Goal: Answer question/provide support

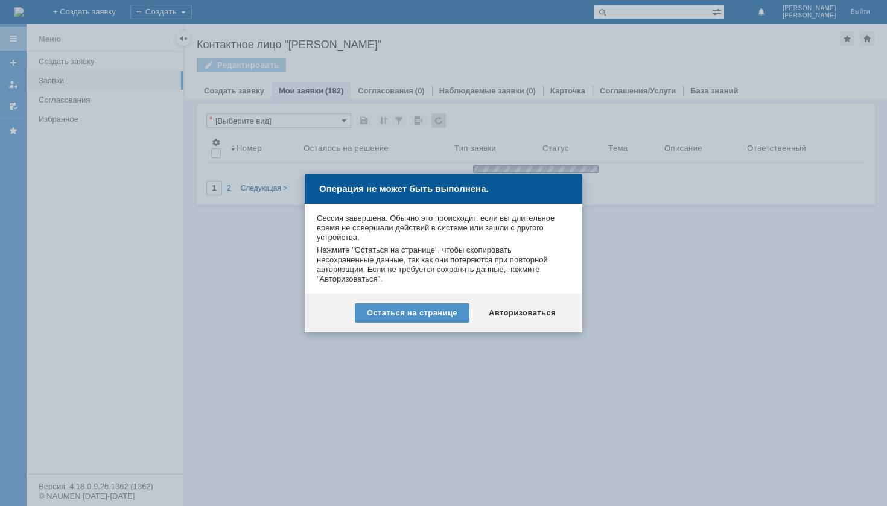
click at [508, 316] on div "Авторизоваться" at bounding box center [522, 313] width 91 height 19
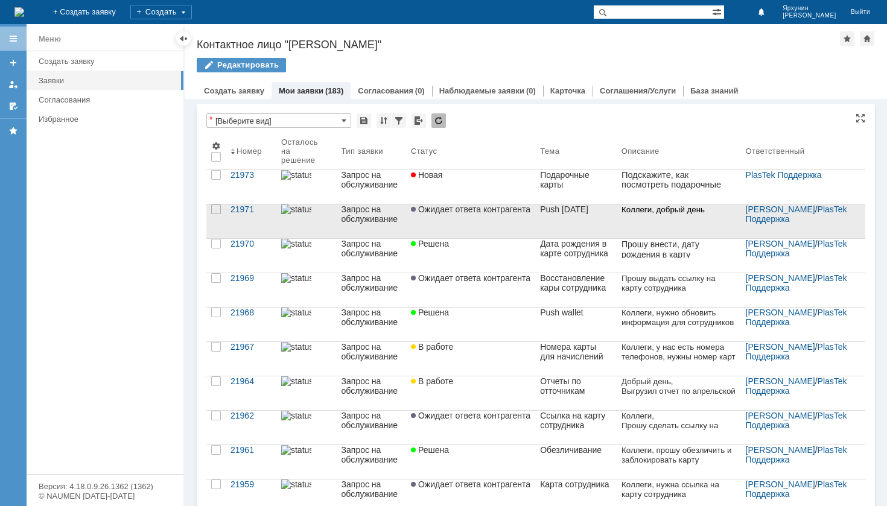
click at [508, 223] on link "Ожидает ответа контрагента" at bounding box center [470, 221] width 129 height 48
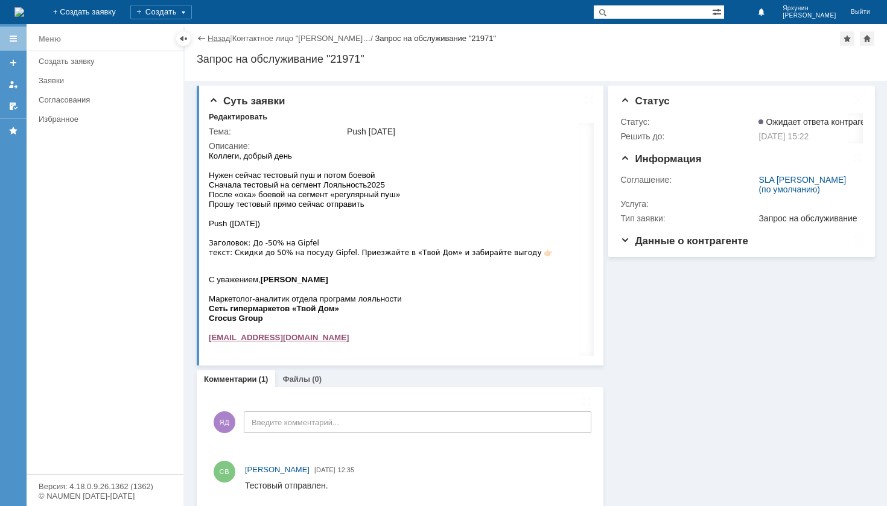
click at [213, 36] on link "Назад" at bounding box center [219, 38] width 22 height 9
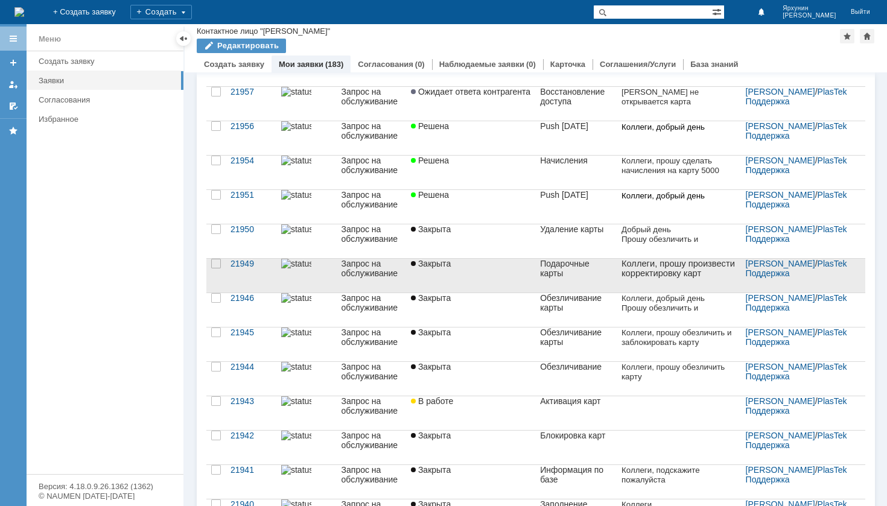
click at [514, 269] on div "Закрыта" at bounding box center [471, 264] width 120 height 10
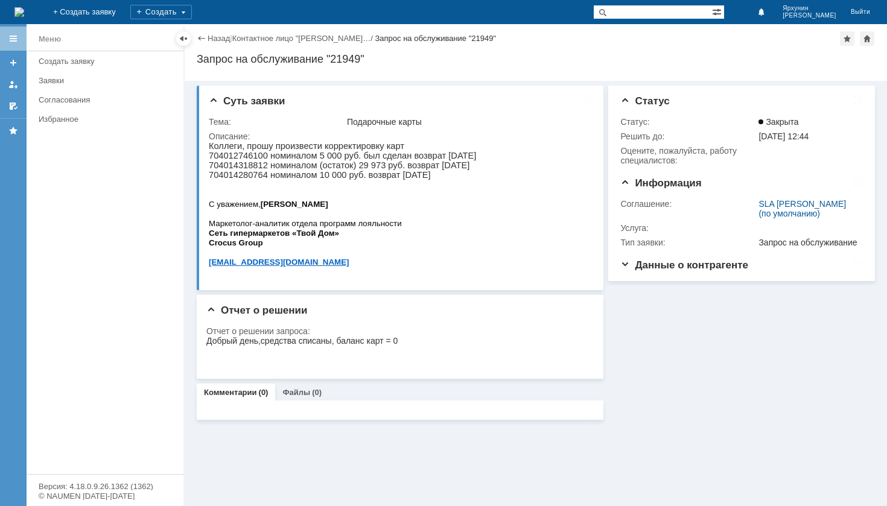
click at [273, 145] on p "Коллеги, прошу произвести корректировку карт 704012746100 номиналом 5 000 руб. …" at bounding box center [342, 150] width 267 height 19
copy p "Коллеги, прошу произвести корректировку карт"
click at [209, 40] on link "Назад" at bounding box center [219, 38] width 22 height 9
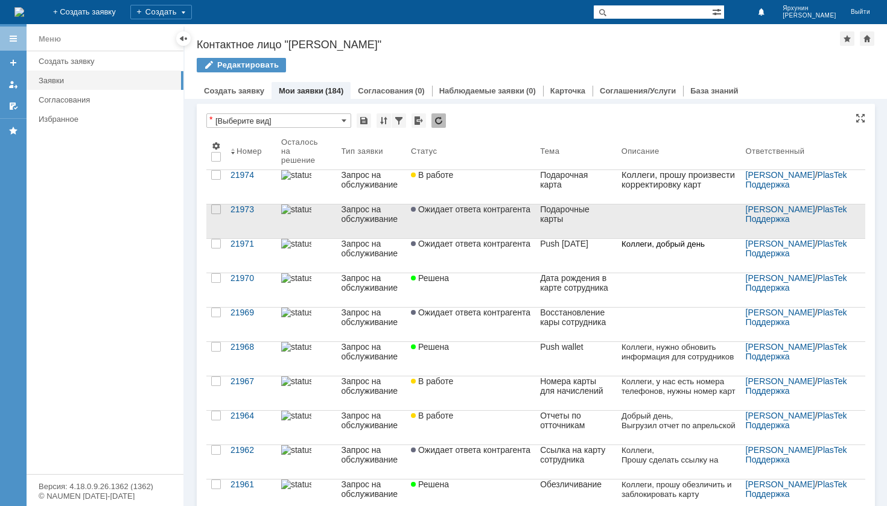
click at [469, 215] on link "Ожидает ответа контрагента" at bounding box center [470, 221] width 129 height 48
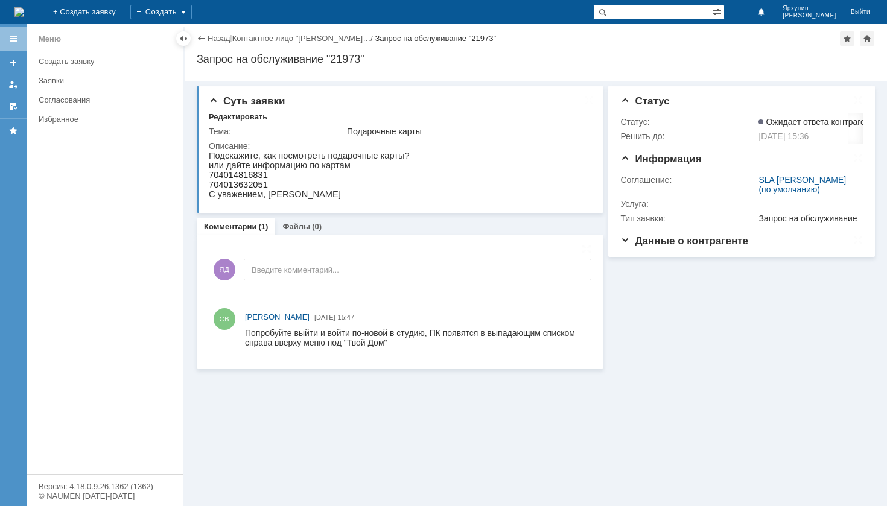
click at [254, 176] on span "704014816831" at bounding box center [238, 175] width 59 height 10
copy span "704014816831"
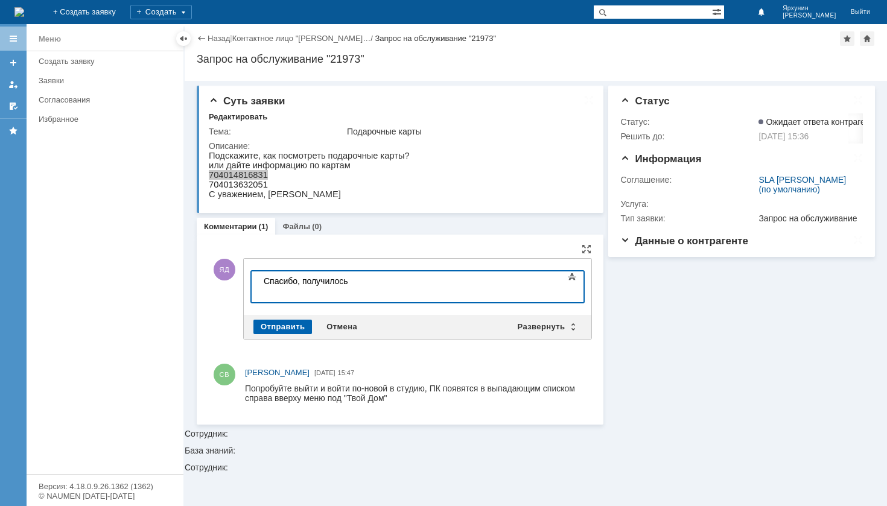
click at [287, 331] on div "Отправить" at bounding box center [283, 327] width 59 height 14
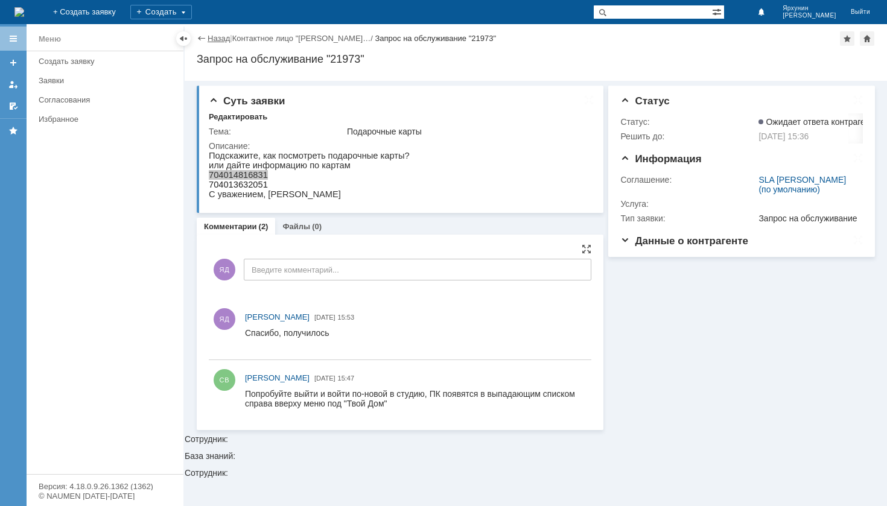
click at [216, 39] on link "Назад" at bounding box center [219, 38] width 22 height 9
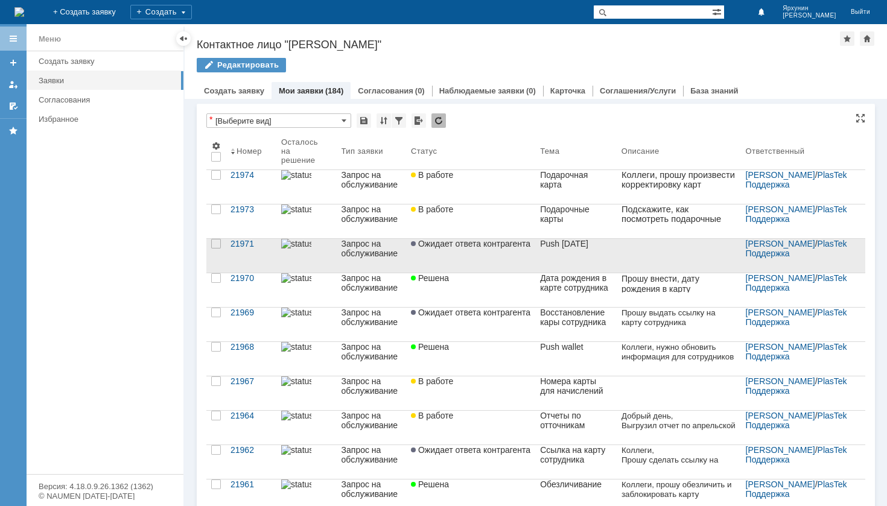
click at [535, 257] on link "Ожидает ответа контрагента" at bounding box center [470, 256] width 129 height 48
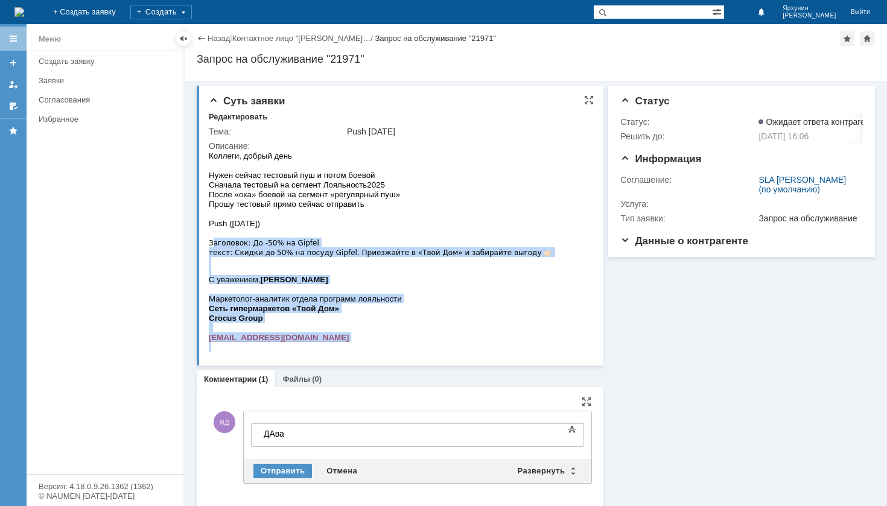
drag, startPoint x: 2, startPoint y: 89, endPoint x: 340, endPoint y: 100, distance: 338.2
click at [527, 254] on span "текст: Скидки до 50% на посуду Gipfel. Приезжайте в «‎Твой Дом»‎ и забирайте вы…" at bounding box center [381, 253] width 344 height 8
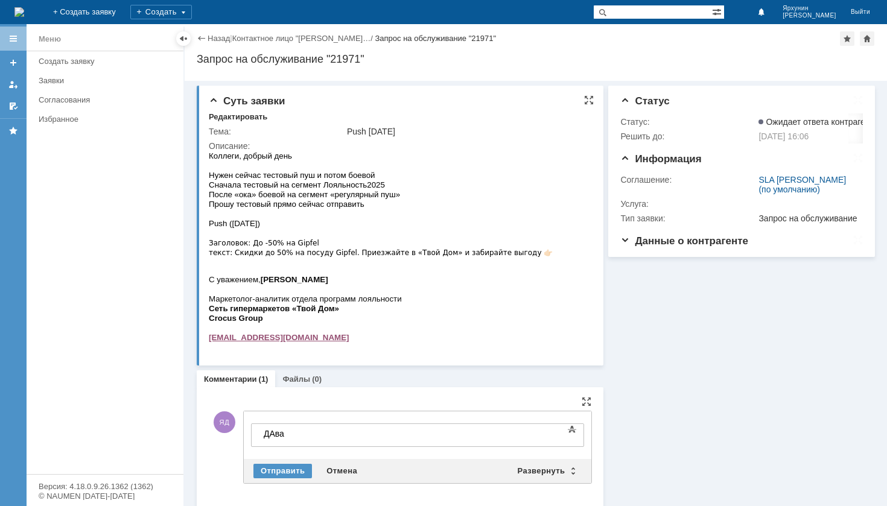
click at [527, 254] on span "текст: Скидки до 50% на посуду Gipfel. Приезжайте в «‎Твой Дом»‎ и забирайте вы…" at bounding box center [381, 253] width 344 height 8
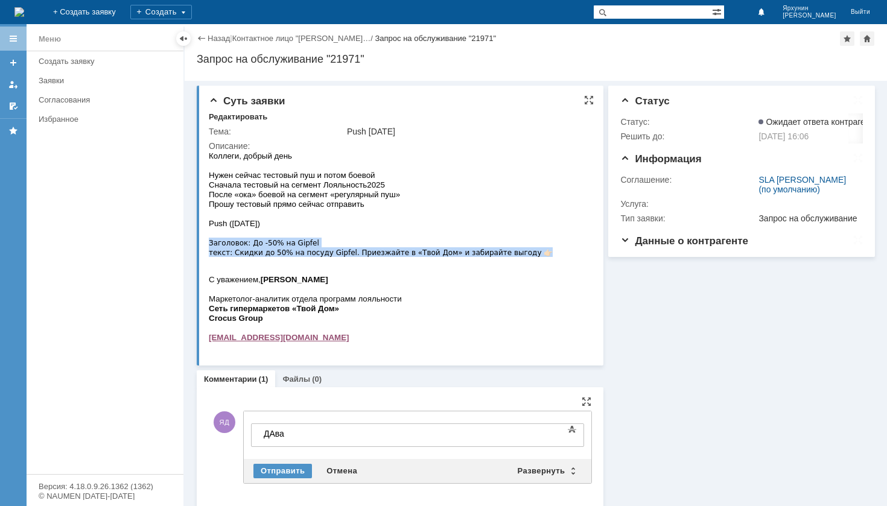
drag, startPoint x: 531, startPoint y: 254, endPoint x: 211, endPoint y: 243, distance: 320.7
click at [211, 243] on body "Коллеги, добрый день Нужен сейчас тестовый пуш и потом боевой Сначала тестовый …" at bounding box center [381, 251] width 344 height 201
copy body "Заголовок: До -50% на Gipfel текст: Скидки до 50% на посуду Gipfel. Приезжайте …"
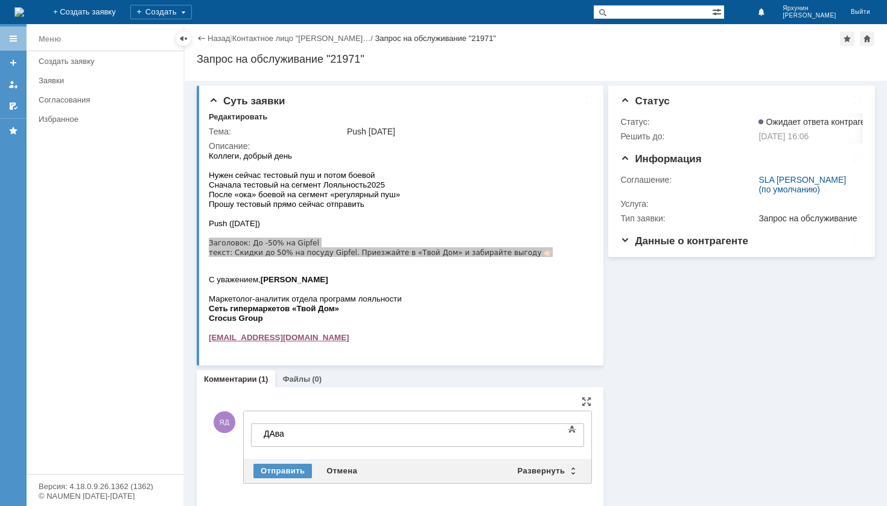
click at [299, 436] on div "ДАва" at bounding box center [349, 434] width 171 height 10
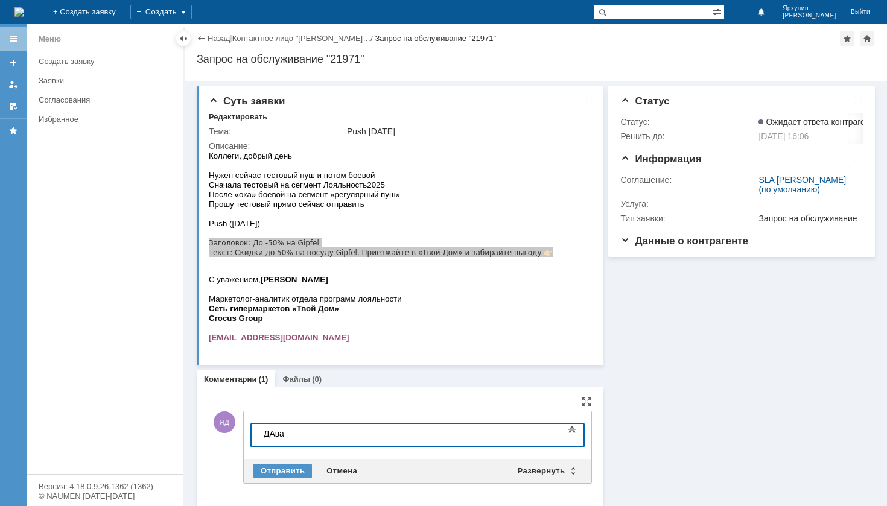
click at [299, 436] on div "ДАва" at bounding box center [349, 434] width 171 height 10
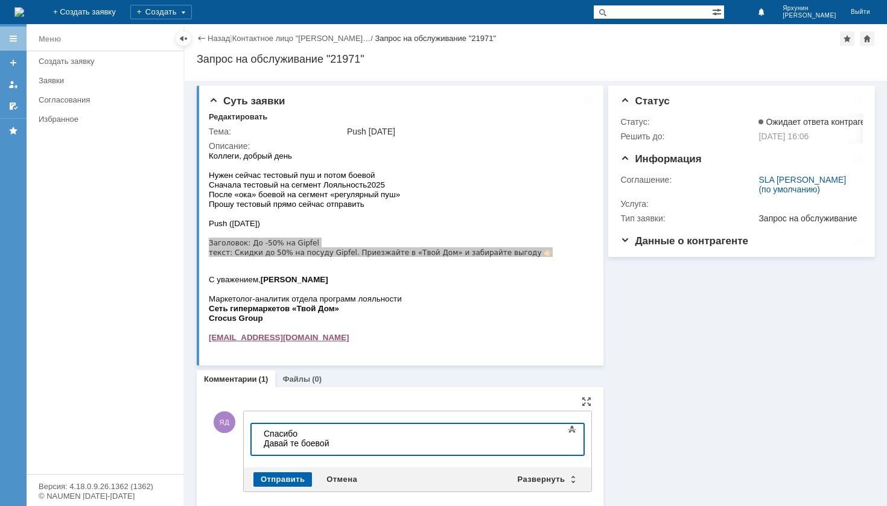
click at [265, 478] on div "Отправить" at bounding box center [283, 480] width 59 height 14
